Goal: Check status

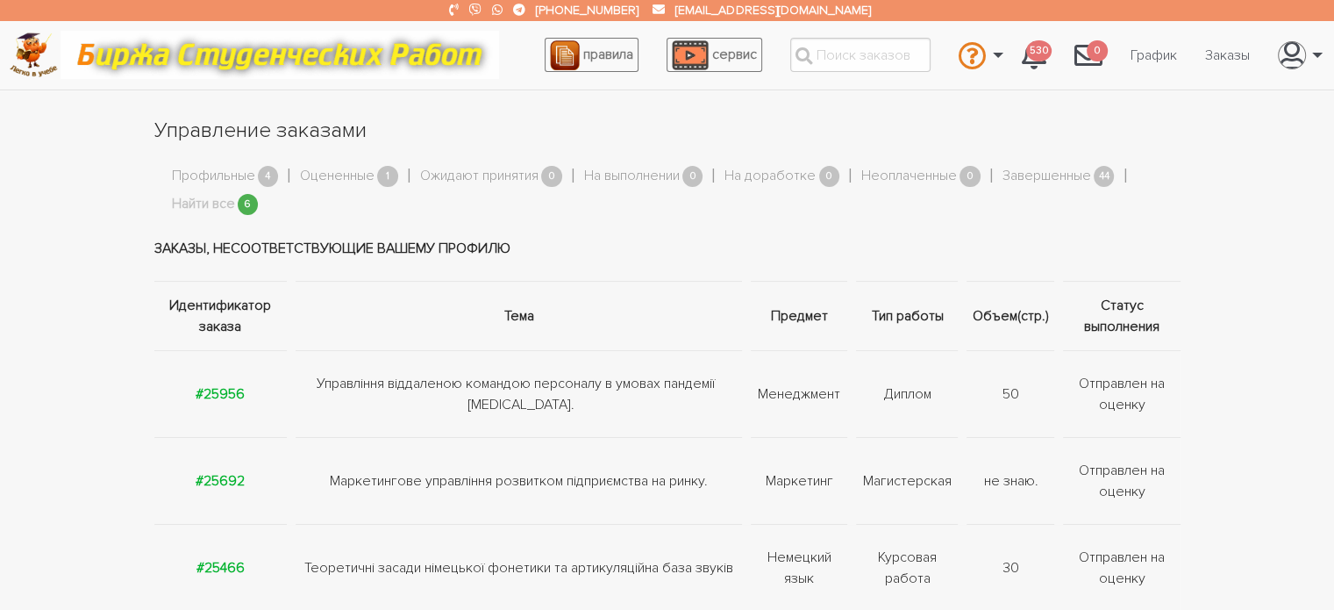
click at [186, 204] on link "Найти все" at bounding box center [203, 204] width 63 height 23
click at [193, 178] on link "Профильные" at bounding box center [213, 176] width 83 height 23
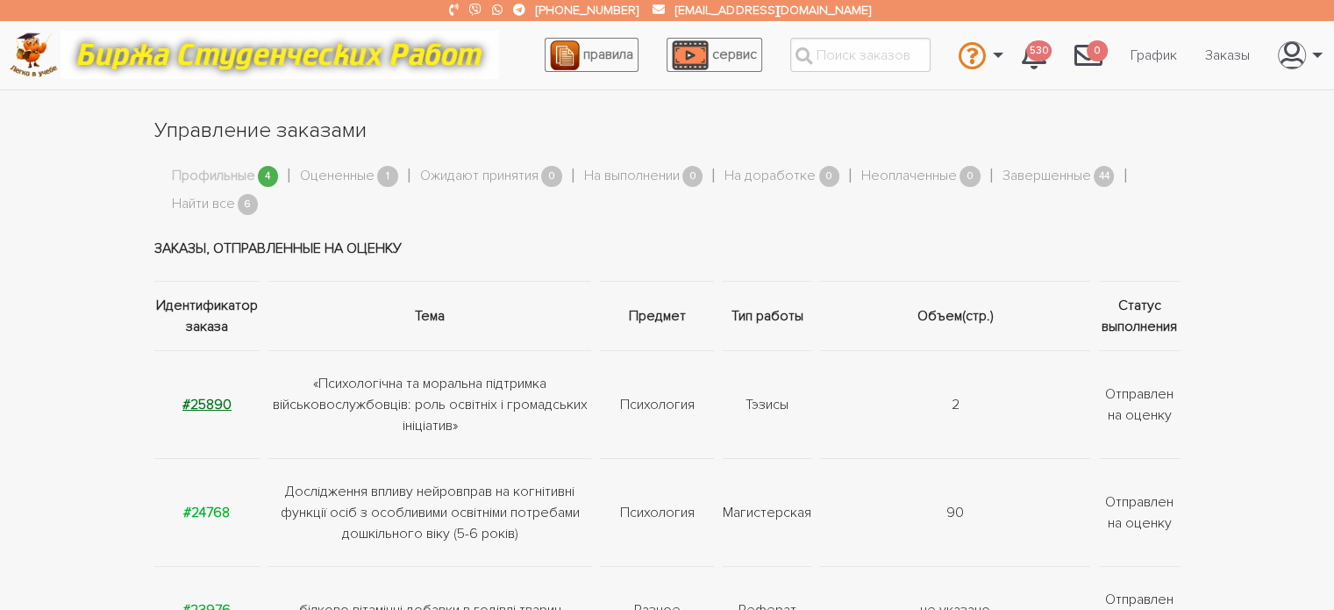
click at [193, 403] on strong "#25890" at bounding box center [206, 405] width 49 height 18
